Goal: Task Accomplishment & Management: Manage account settings

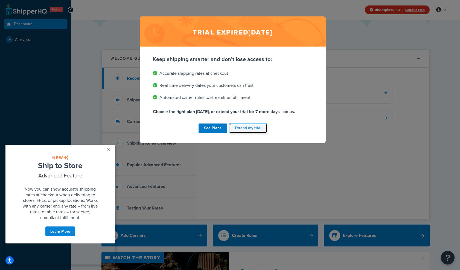
click at [247, 130] on button "Extend my trial" at bounding box center [248, 128] width 38 height 10
click at [244, 130] on button "Extend my trial" at bounding box center [248, 128] width 38 height 10
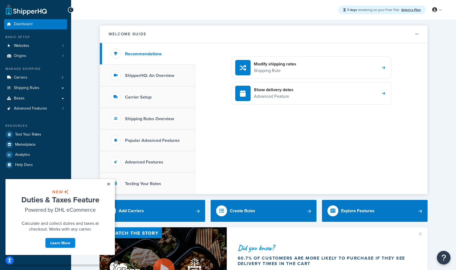
click at [107, 185] on link "×" at bounding box center [109, 184] width 10 height 10
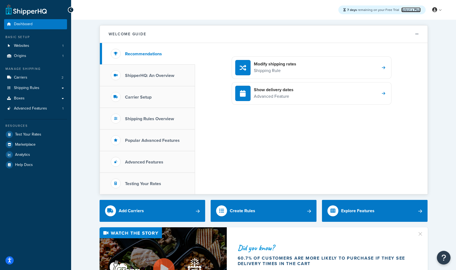
click at [417, 8] on link "Select a Plan" at bounding box center [410, 9] width 19 height 5
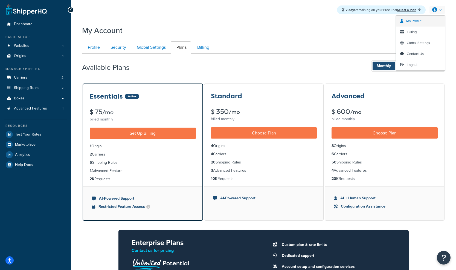
click at [416, 21] on span "My Profile" at bounding box center [413, 20] width 15 height 5
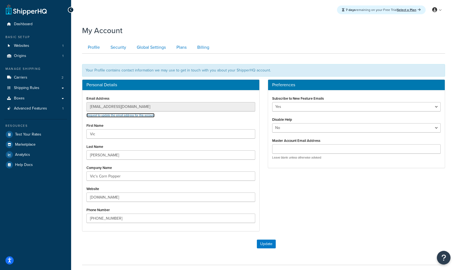
click at [131, 116] on link "Request to update the email address for this account" at bounding box center [120, 115] width 68 height 4
click at [154, 48] on link "Global Settings" at bounding box center [150, 47] width 39 height 12
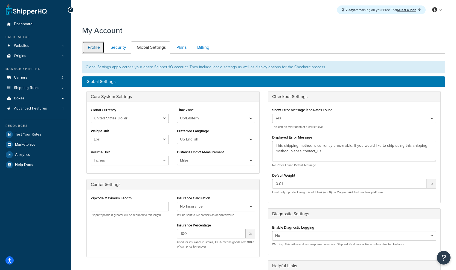
click at [99, 48] on link "Profile" at bounding box center [93, 47] width 22 height 12
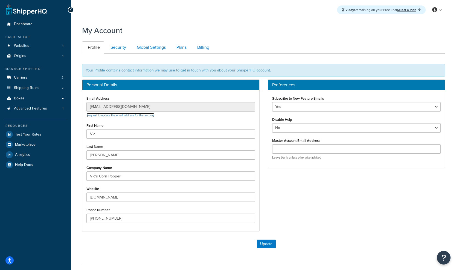
click at [130, 117] on link "Request to update the email address for this account" at bounding box center [120, 115] width 68 height 4
click at [30, 48] on link "Websites 1" at bounding box center [35, 46] width 63 height 10
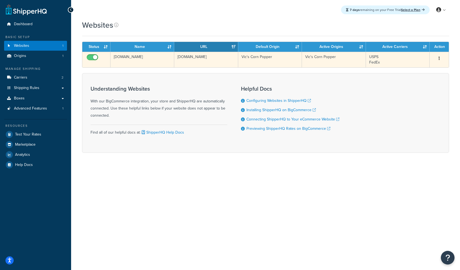
click at [439, 60] on icon "button" at bounding box center [438, 58] width 1 height 4
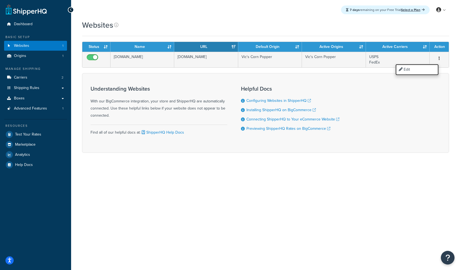
click at [409, 70] on link "Edit" at bounding box center [416, 69] width 43 height 11
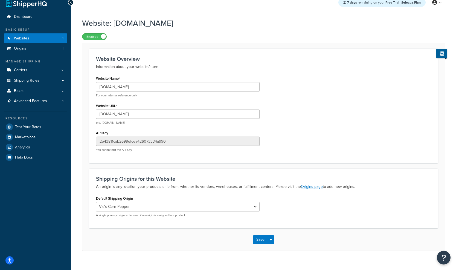
scroll to position [16, 0]
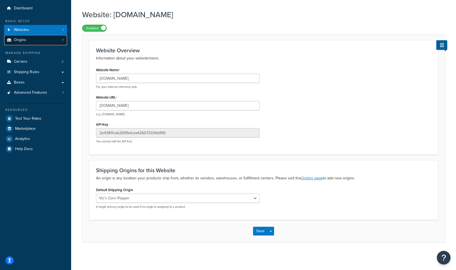
click at [26, 42] on link "Origins 1" at bounding box center [35, 40] width 63 height 10
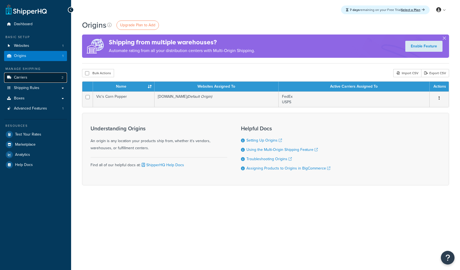
click at [27, 78] on link "Carriers 2" at bounding box center [35, 77] width 63 height 10
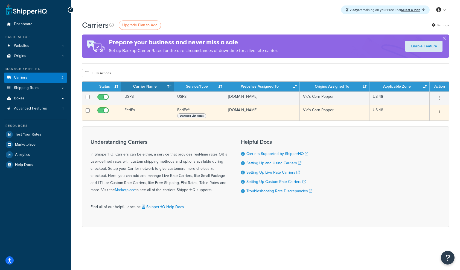
click at [104, 112] on input "checkbox" at bounding box center [103, 111] width 15 height 7
click at [101, 112] on input "checkbox" at bounding box center [103, 111] width 15 height 7
checkbox input "true"
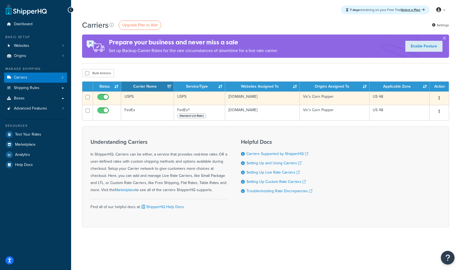
click at [104, 98] on input "checkbox" at bounding box center [103, 98] width 15 height 7
click at [106, 98] on input "checkbox" at bounding box center [103, 98] width 15 height 7
checkbox input "true"
click at [131, 99] on td "USPS" at bounding box center [147, 97] width 53 height 13
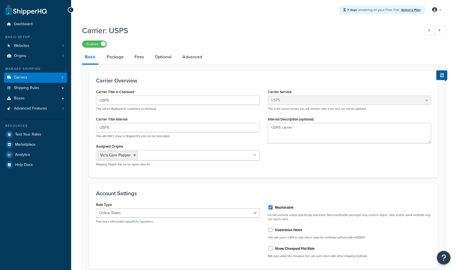
select select "usps"
select select "ONLINE"
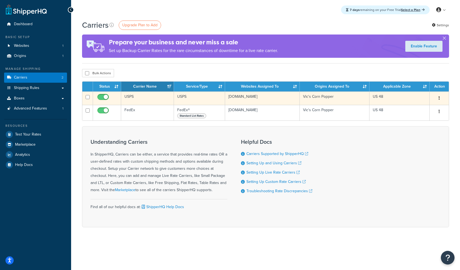
click at [440, 101] on button "button" at bounding box center [439, 98] width 8 height 9
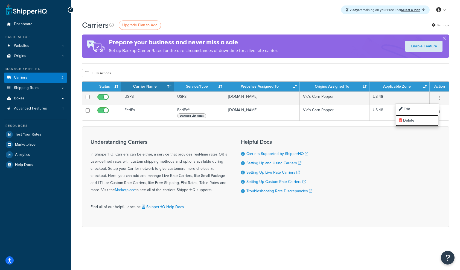
click at [416, 119] on link "Delete" at bounding box center [416, 120] width 43 height 11
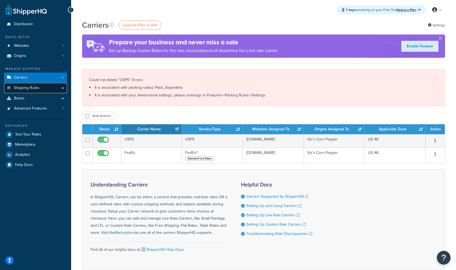
click at [34, 87] on span "Shipping Rules" at bounding box center [26, 88] width 25 height 5
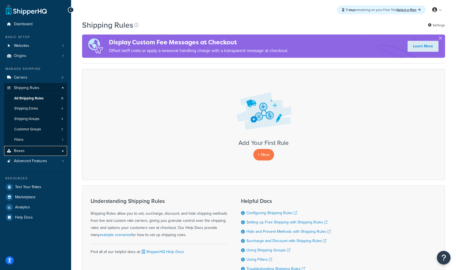
click at [27, 154] on link "Boxes" at bounding box center [35, 151] width 63 height 10
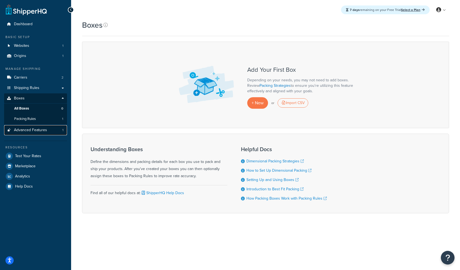
click at [30, 132] on span "Advanced Features" at bounding box center [30, 130] width 33 height 5
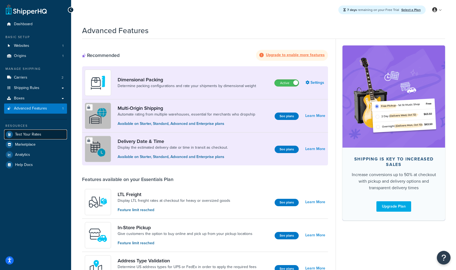
click at [36, 138] on link "Test Your Rates" at bounding box center [35, 134] width 63 height 10
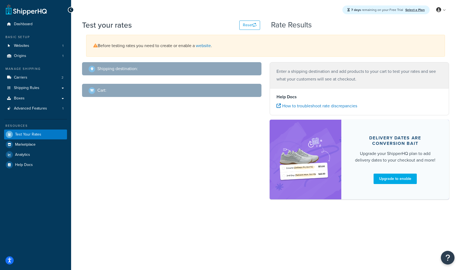
select select "TX"
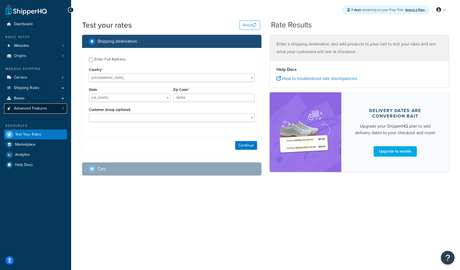
click at [40, 111] on span "Advanced Features" at bounding box center [30, 108] width 33 height 5
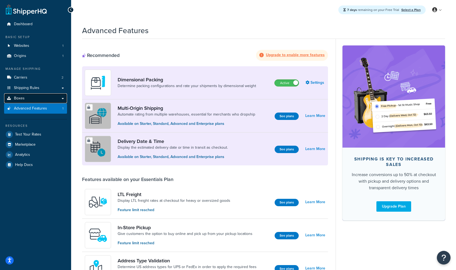
click at [22, 99] on span "Boxes" at bounding box center [19, 98] width 11 height 5
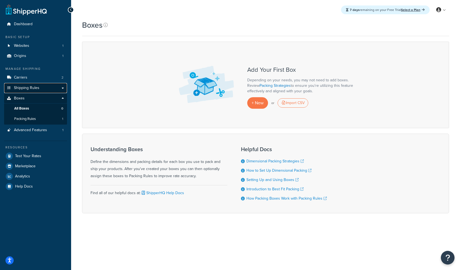
click at [25, 86] on span "Shipping Rules" at bounding box center [26, 88] width 25 height 5
click at [24, 80] on span "Carriers" at bounding box center [20, 77] width 13 height 5
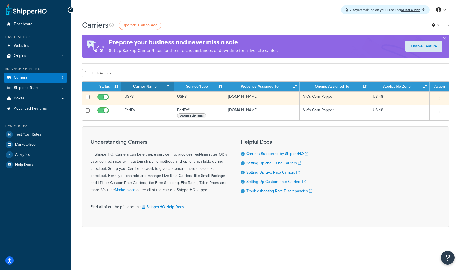
click at [438, 98] on button "button" at bounding box center [439, 98] width 8 height 9
click at [410, 121] on link "Delete" at bounding box center [416, 120] width 43 height 11
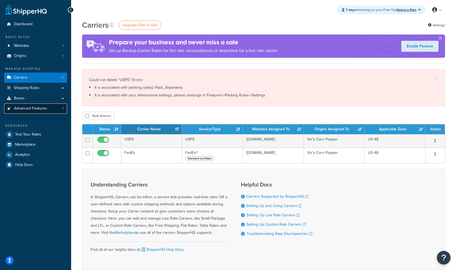
click at [39, 109] on span "Advanced Features" at bounding box center [30, 108] width 33 height 5
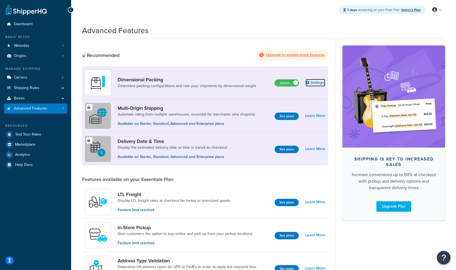
click at [314, 83] on link "Settings" at bounding box center [315, 83] width 20 height 8
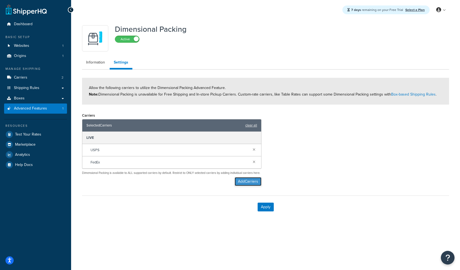
click at [252, 184] on button "Add Carriers" at bounding box center [248, 181] width 27 height 9
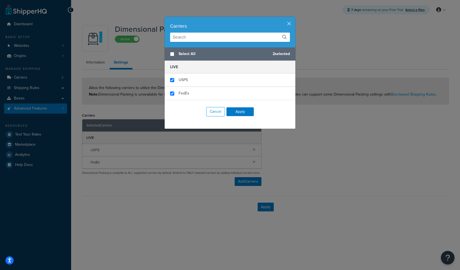
click at [186, 40] on input "text" at bounding box center [230, 37] width 120 height 9
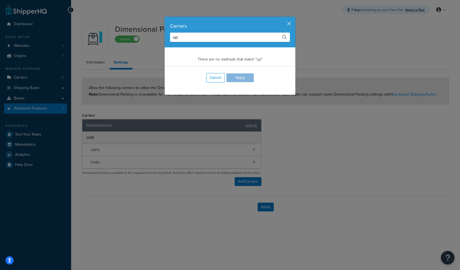
type input "u"
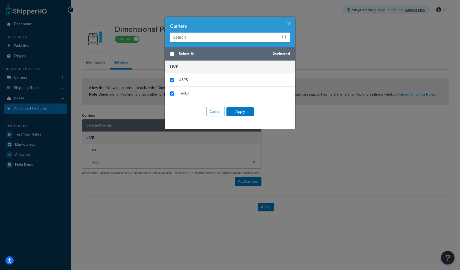
type input "p"
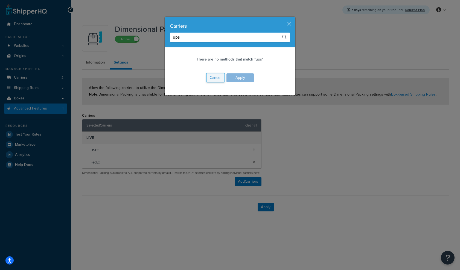
type input "ups"
click at [215, 78] on button "Cancel" at bounding box center [215, 77] width 19 height 9
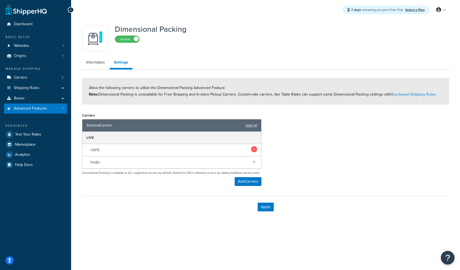
click at [253, 151] on link at bounding box center [254, 149] width 6 height 6
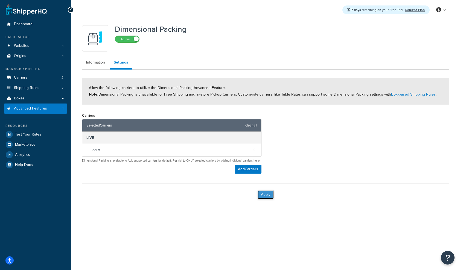
click at [267, 199] on button "Apply" at bounding box center [266, 194] width 16 height 9
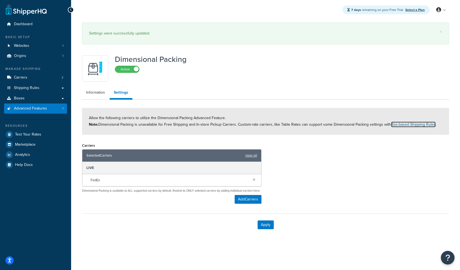
click at [414, 124] on link "Box-based Shipping Rules" at bounding box center [413, 124] width 45 height 6
click at [22, 79] on span "Carriers" at bounding box center [20, 77] width 13 height 5
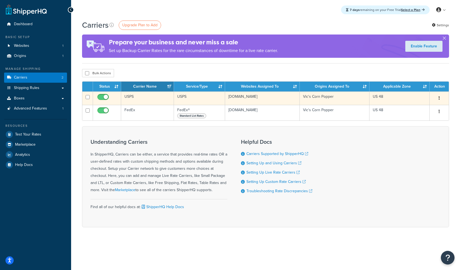
click at [438, 99] on button "button" at bounding box center [439, 98] width 8 height 9
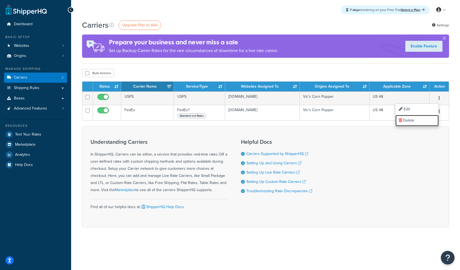
click at [416, 120] on link "Delete" at bounding box center [416, 120] width 43 height 11
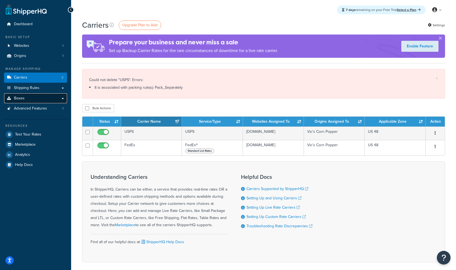
click at [25, 98] on link "Boxes" at bounding box center [35, 98] width 63 height 10
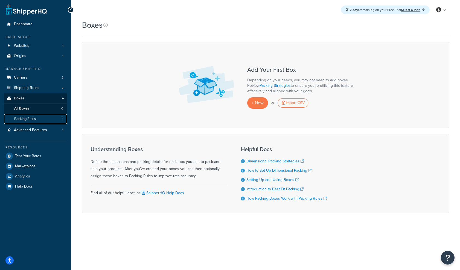
click at [28, 120] on span "Packing Rules" at bounding box center [25, 118] width 22 height 5
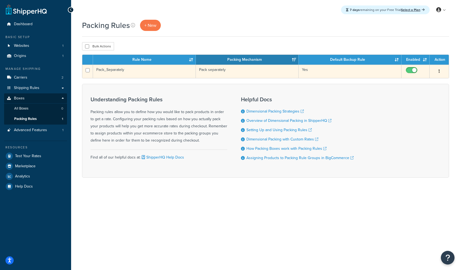
click at [438, 72] on button "button" at bounding box center [439, 71] width 8 height 9
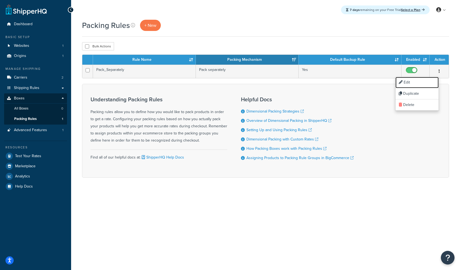
click at [411, 81] on link "Edit" at bounding box center [416, 82] width 43 height 11
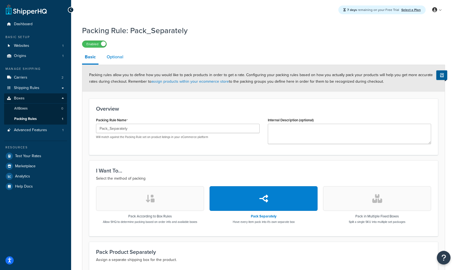
click at [118, 58] on link "Optional" at bounding box center [115, 56] width 22 height 13
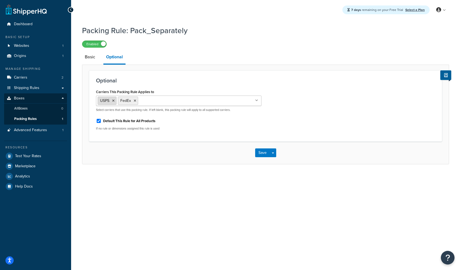
click at [114, 102] on icon at bounding box center [113, 100] width 2 height 3
click at [152, 151] on div "Save Save Dropdown Save and Edit Save and Duplicate Save and Create New" at bounding box center [265, 152] width 366 height 22
click at [262, 154] on button "Save" at bounding box center [262, 152] width 15 height 9
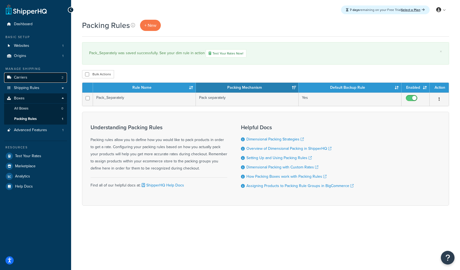
click at [27, 80] on span "Carriers" at bounding box center [20, 77] width 13 height 5
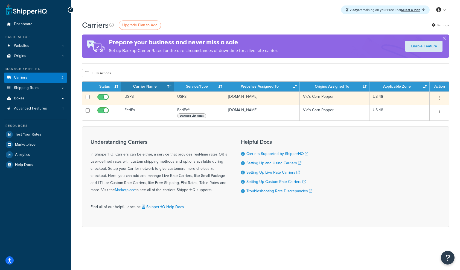
click at [438, 100] on button "button" at bounding box center [439, 98] width 8 height 9
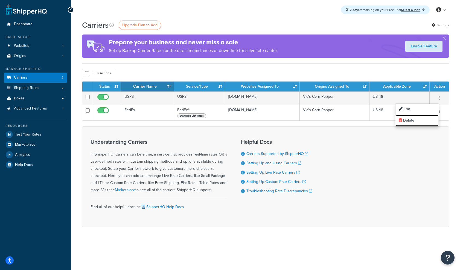
drag, startPoint x: 414, startPoint y: 119, endPoint x: 271, endPoint y: 145, distance: 144.7
click at [414, 119] on link "Delete" at bounding box center [416, 120] width 43 height 11
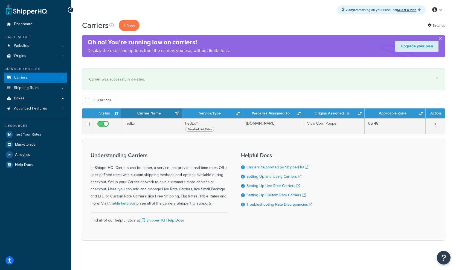
click at [158, 86] on div "× Carrier was successfully deleted." at bounding box center [263, 79] width 363 height 22
click at [130, 27] on button "+ New" at bounding box center [129, 25] width 21 height 11
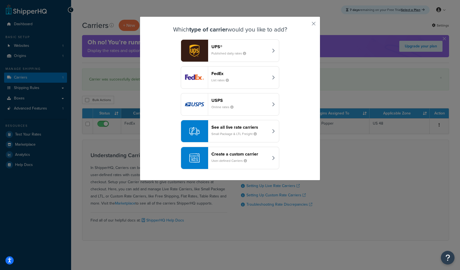
click at [220, 54] on small "Published daily rates" at bounding box center [230, 53] width 39 height 5
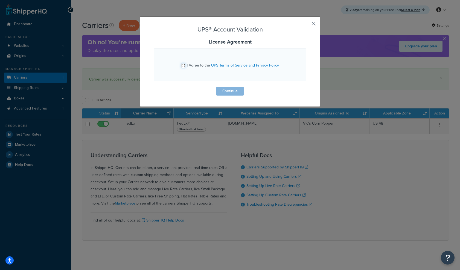
click at [181, 67] on input "I Agree to the UPS Terms of Service and Privacy Policy" at bounding box center [183, 65] width 4 height 4
checkbox input "true"
click at [231, 90] on button "Continue" at bounding box center [229, 91] width 27 height 9
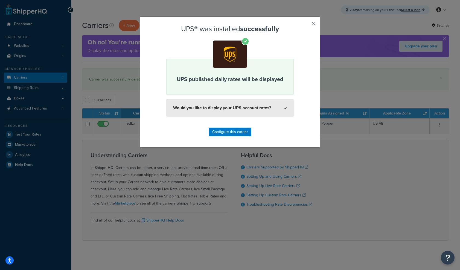
click at [264, 109] on button "Would you like to display your UPS account rates?" at bounding box center [229, 107] width 127 height 17
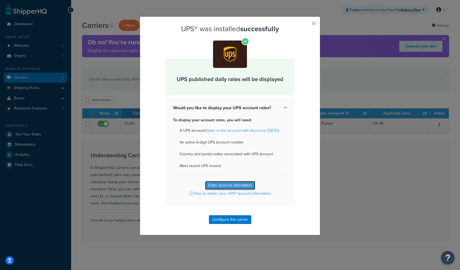
click at [231, 186] on button "Enter account information" at bounding box center [230, 185] width 50 height 9
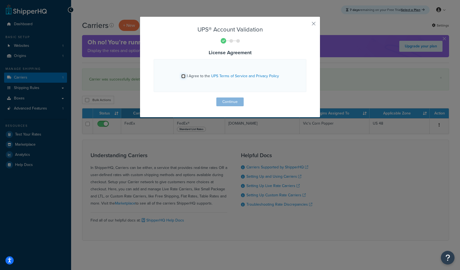
click at [181, 77] on input "I Agree to the UPS Terms of Service and Privacy Policy" at bounding box center [183, 76] width 4 height 4
checkbox input "true"
click at [225, 103] on button "Continue" at bounding box center [229, 101] width 27 height 9
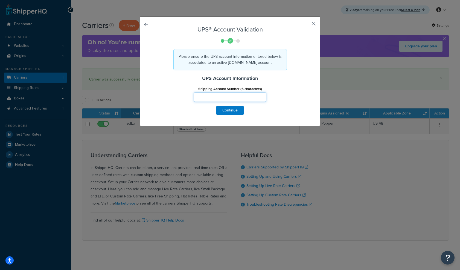
click at [209, 97] on input "Shipping Account Number (6 characters)" at bounding box center [230, 96] width 72 height 9
paste input "R081G2"
type input "R081G2"
click at [226, 111] on button "Continue" at bounding box center [229, 110] width 27 height 9
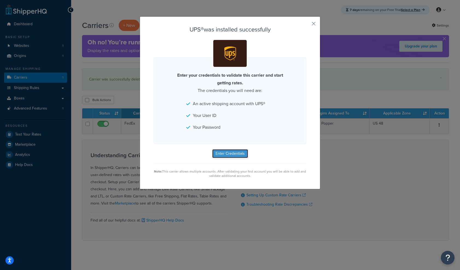
click at [230, 154] on button "Enter Credentials" at bounding box center [230, 153] width 36 height 9
click at [265, 155] on form "UPS® was installed successfully Enter your credentials to validate this carrier…" at bounding box center [230, 101] width 153 height 151
click at [229, 155] on form "UPS® was installed successfully Enter your credentials to validate this carrier…" at bounding box center [230, 101] width 153 height 151
click at [215, 151] on button "Enter Credentials" at bounding box center [230, 153] width 36 height 9
